Goal: Information Seeking & Learning: Understand process/instructions

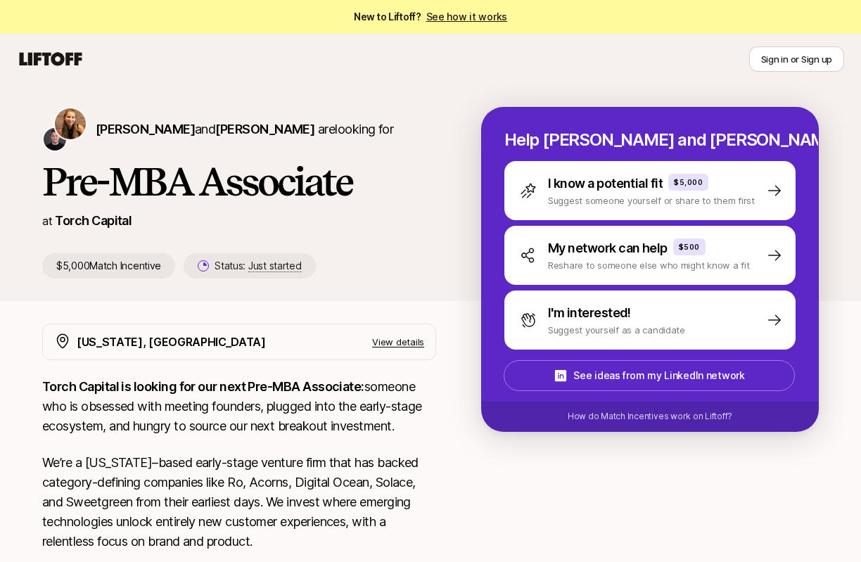
click at [457, 19] on link "See how it works" at bounding box center [467, 17] width 82 height 12
click at [59, 63] on icon at bounding box center [51, 58] width 63 height 13
click at [460, 20] on link "See how it works" at bounding box center [467, 17] width 82 height 12
